Goal: Participate in discussion: Engage in conversation with other users on a specific topic

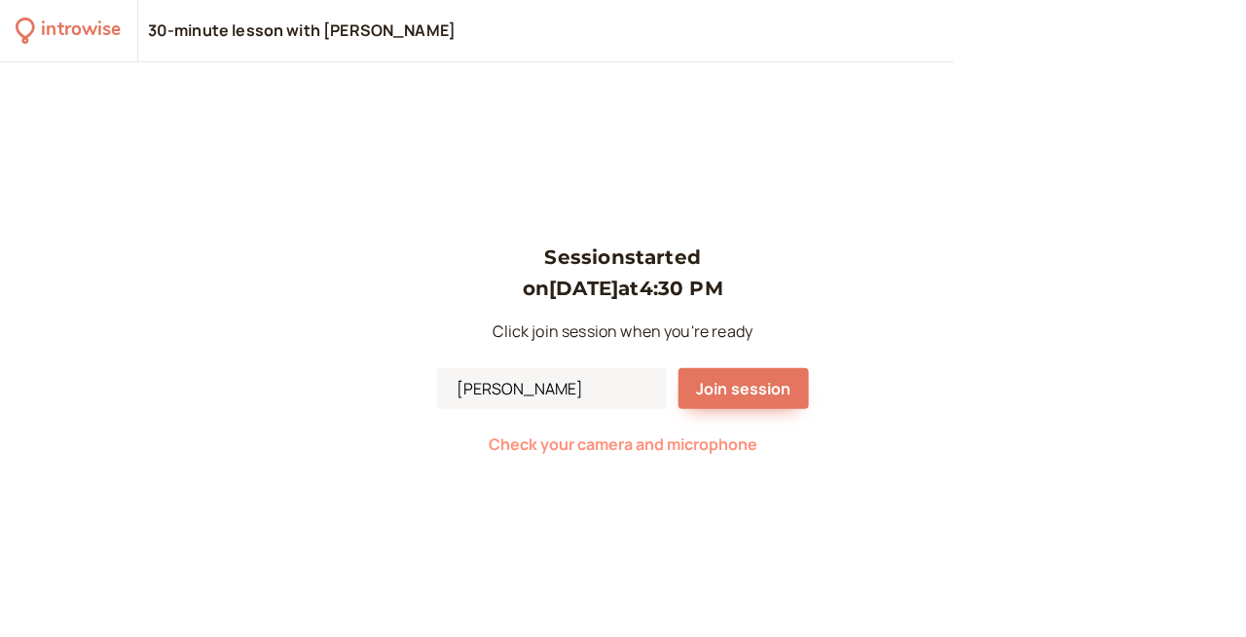
click at [617, 438] on span "Check your camera and microphone" at bounding box center [623, 443] width 269 height 21
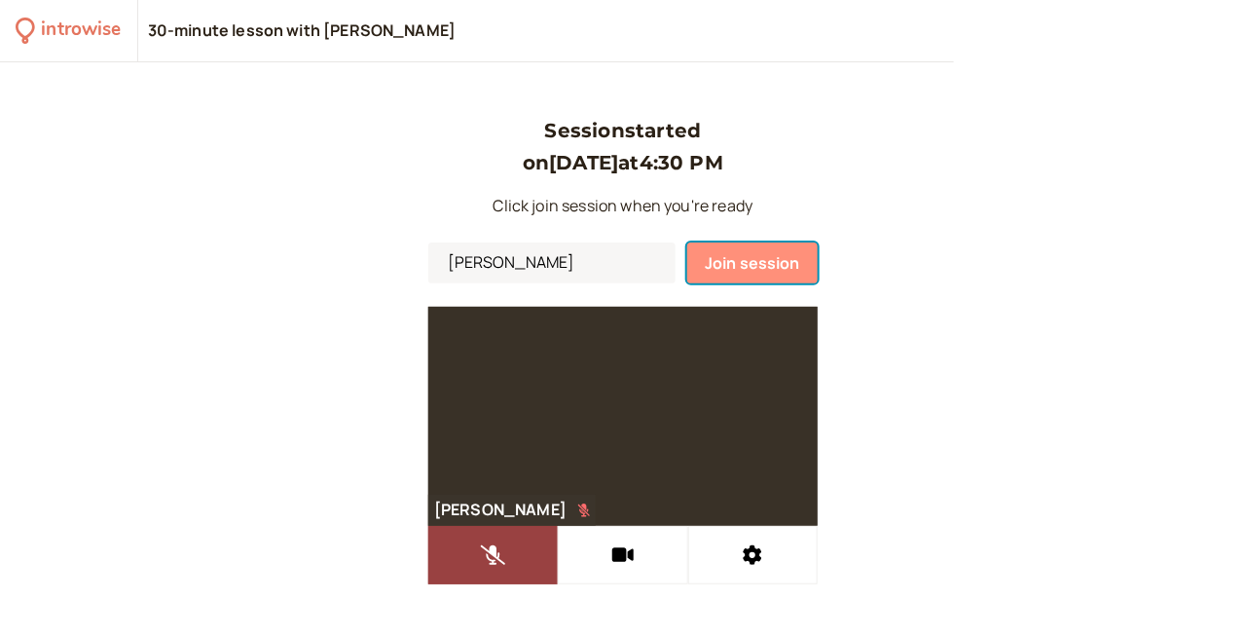
click at [735, 258] on span "Join session" at bounding box center [752, 262] width 95 height 21
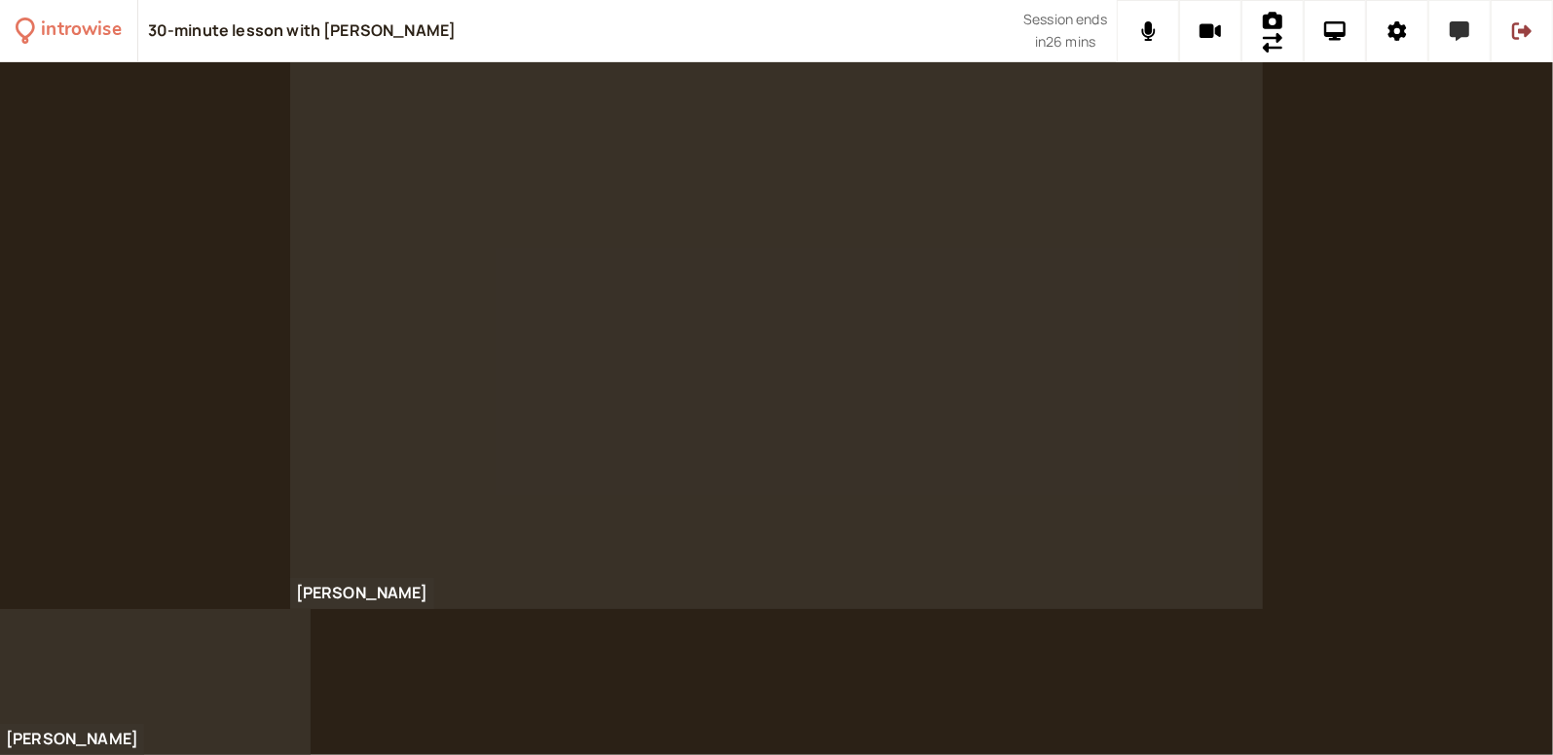
click at [1245, 35] on icon at bounding box center [1459, 30] width 19 height 19
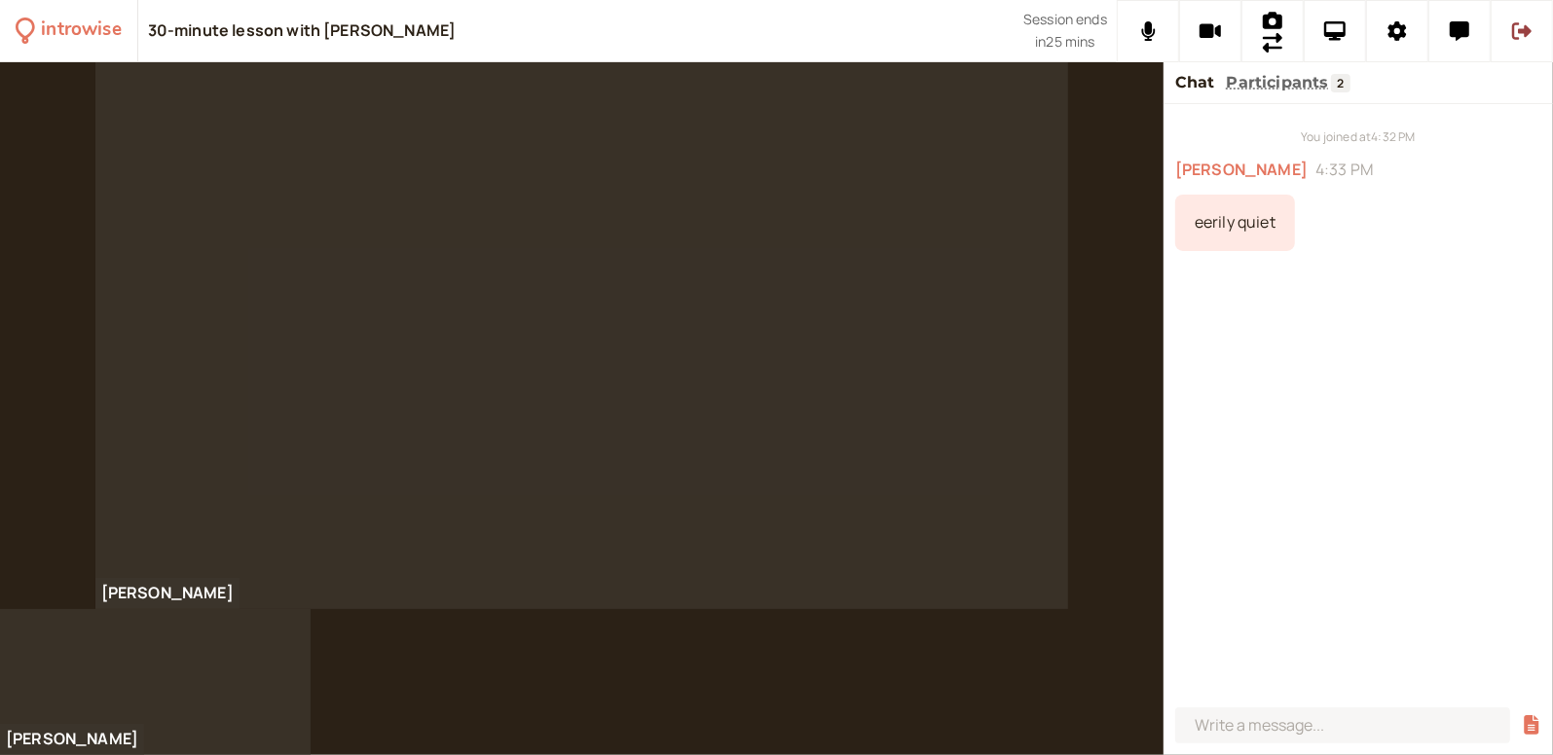
click at [1208, 228] on div "eerily quiet" at bounding box center [1235, 223] width 120 height 56
copy div "eerily quiet"
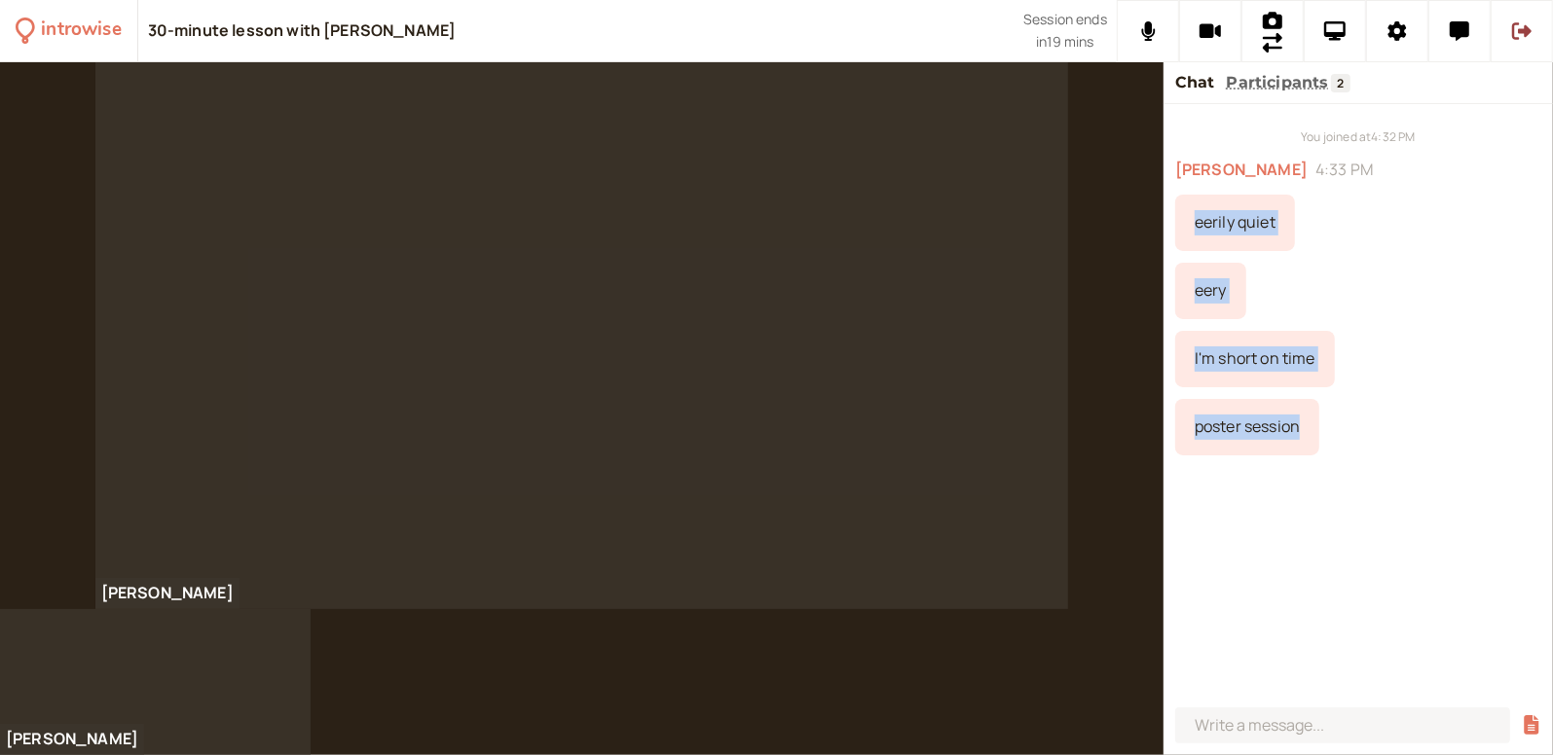
click at [1245, 504] on div "You joined at 4:32 PM [PERSON_NAME] 4:33 PM eerily quiet eery I'm short on time…" at bounding box center [1357, 402] width 389 height 596
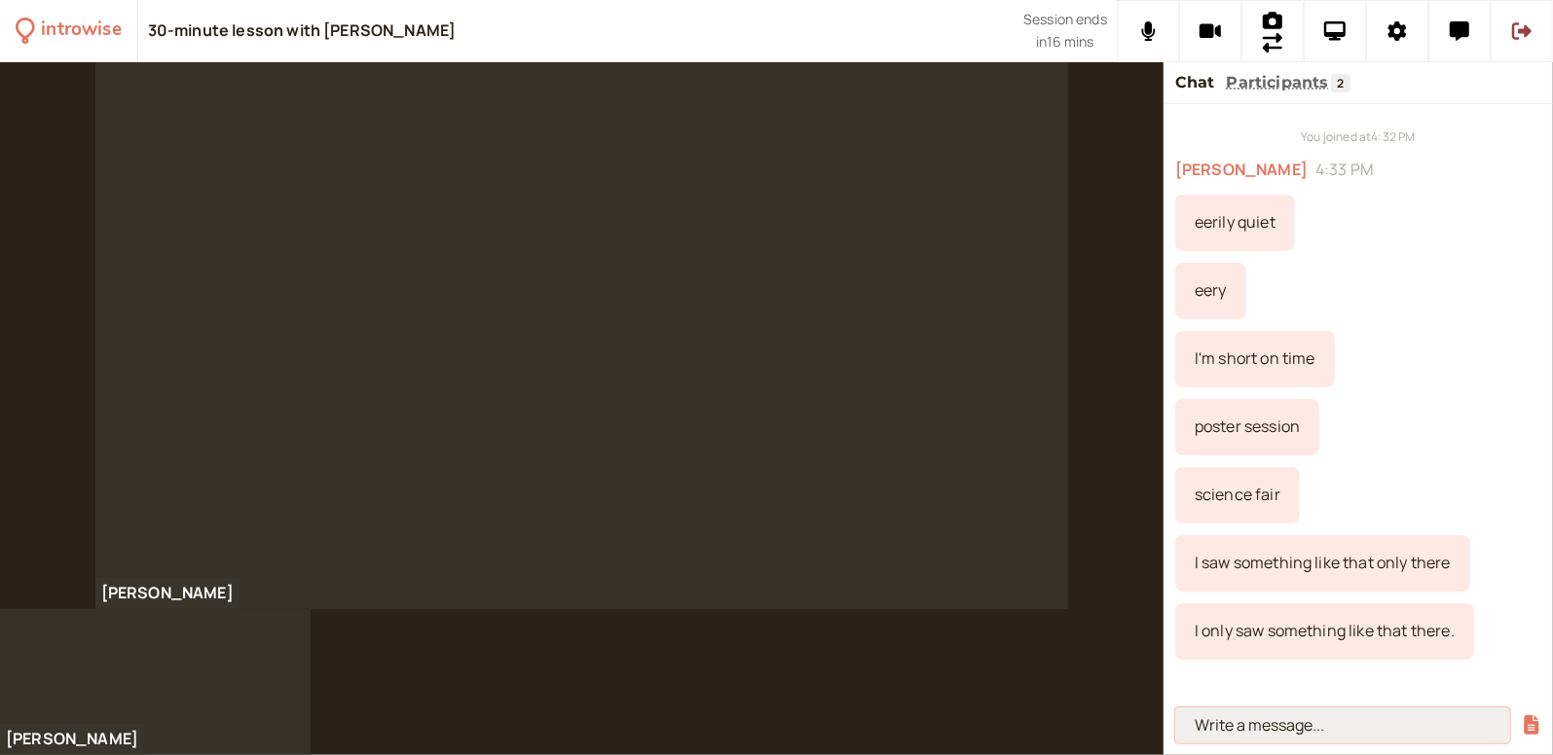
click at [1243, 636] on input at bounding box center [1342, 726] width 335 height 36
click at [1245, 636] on input at bounding box center [1342, 726] width 335 height 36
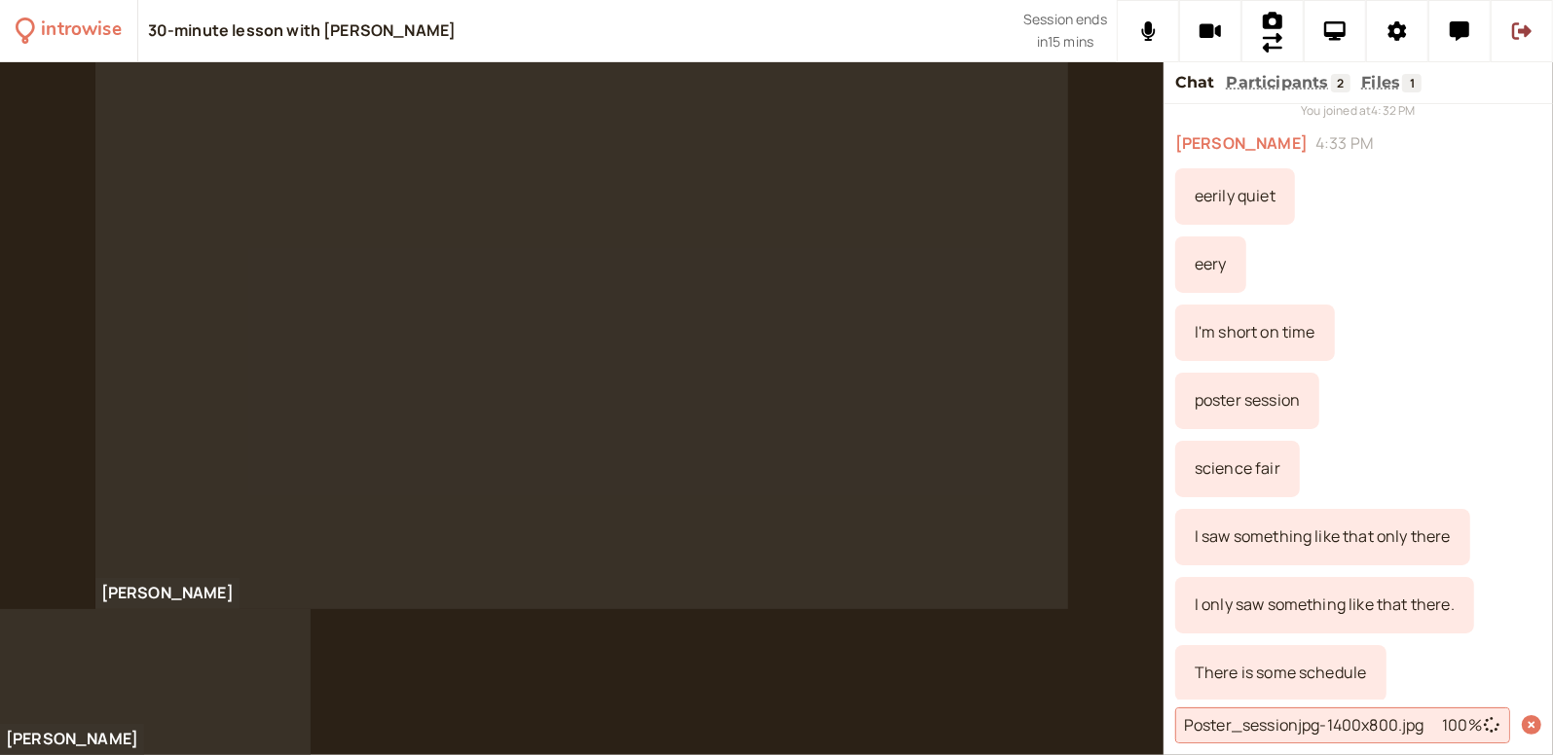
scroll to position [119, 0]
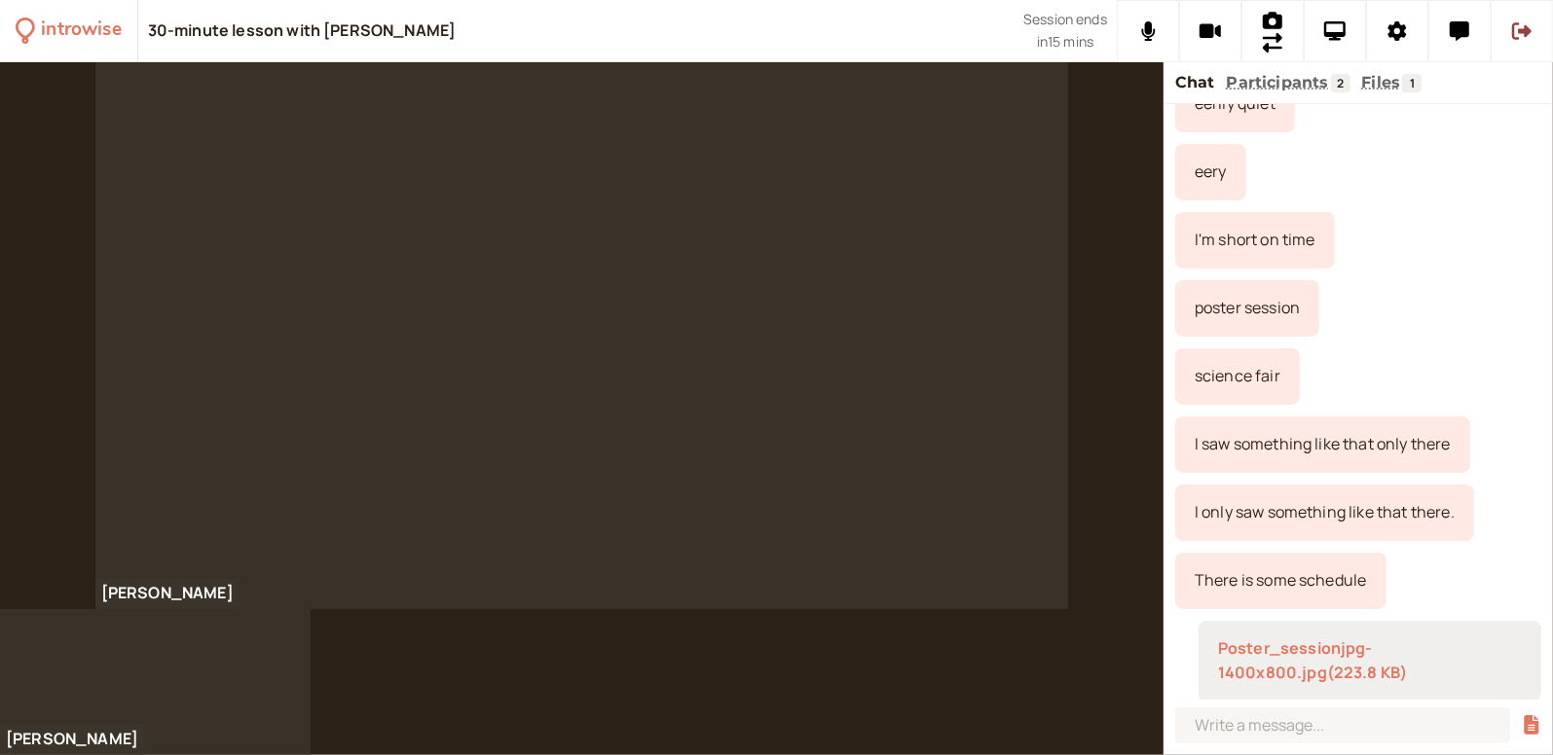
click at [1245, 636] on link "Poster_sessionjpg-1400x800.jpg ( 223.8 KB )" at bounding box center [1313, 661] width 190 height 47
click at [1245, 164] on div "eery" at bounding box center [1358, 172] width 366 height 56
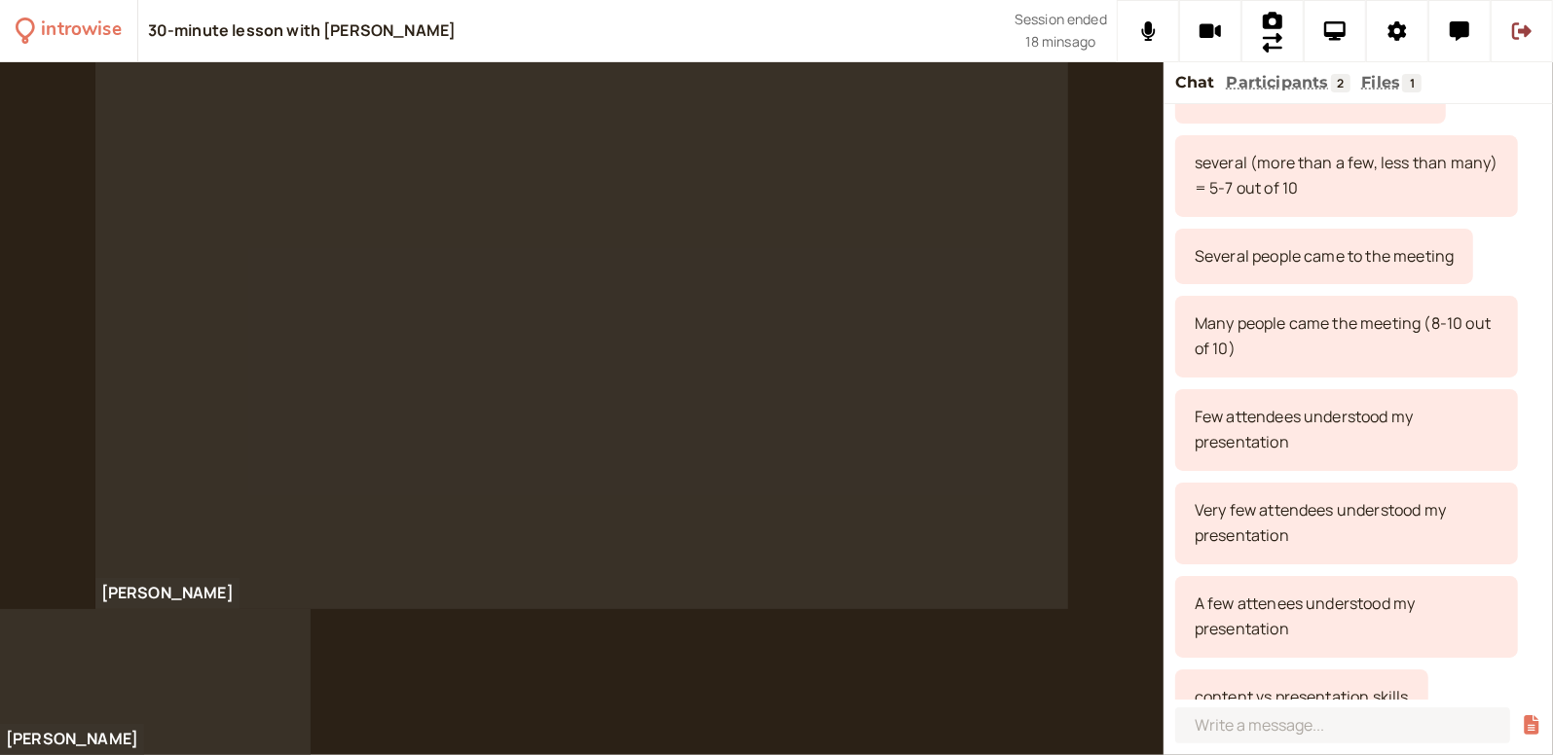
scroll to position [2511, 0]
